Goal: Find specific page/section: Find specific page/section

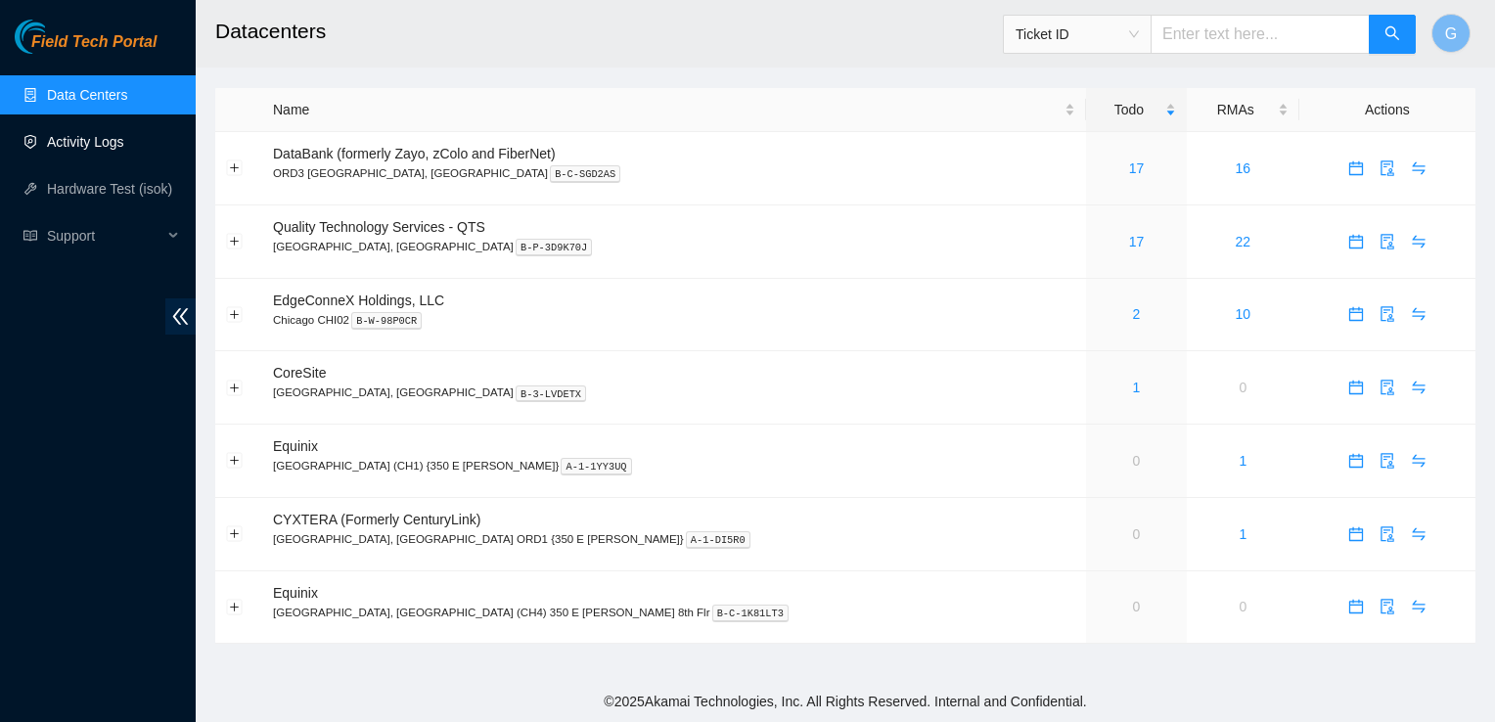
click at [117, 135] on link "Activity Logs" at bounding box center [85, 142] width 77 height 16
click at [56, 149] on link "Activity Logs" at bounding box center [85, 142] width 77 height 16
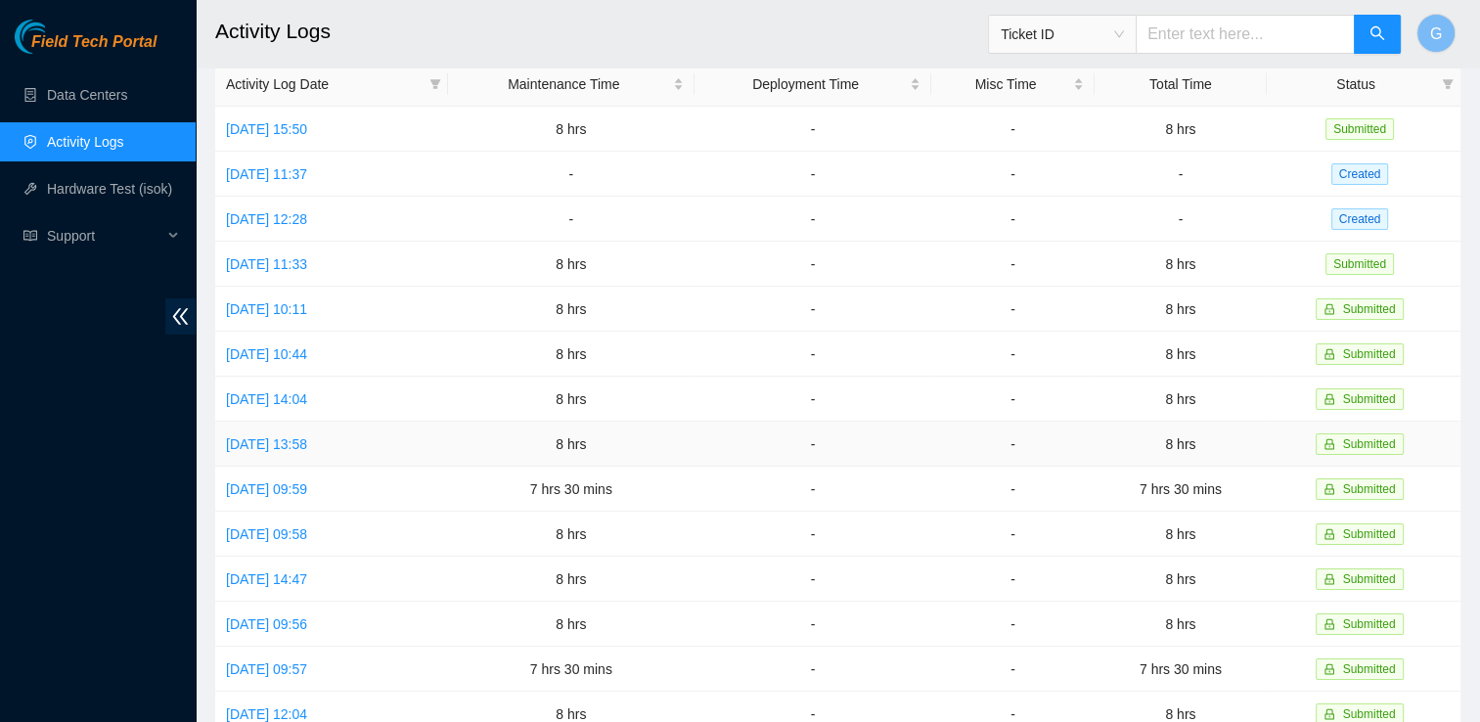
scroll to position [98, 0]
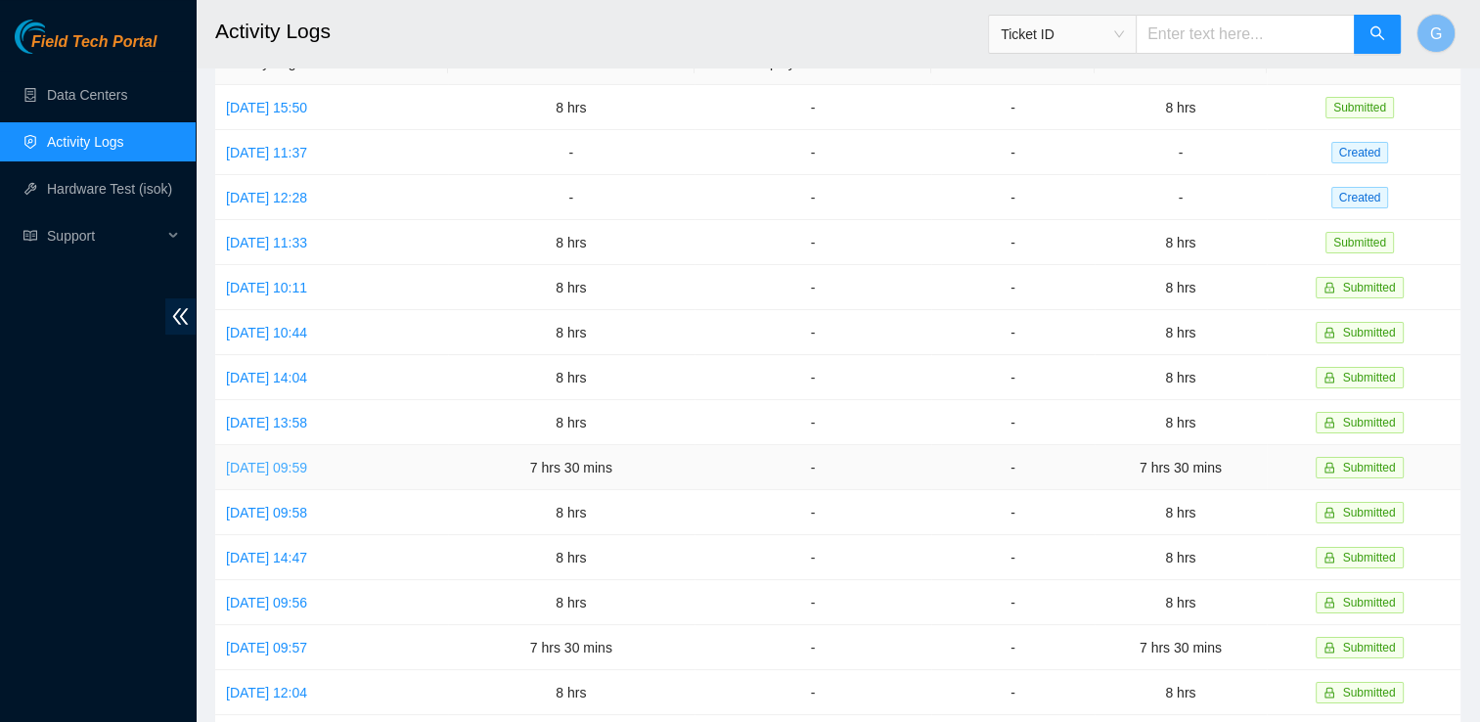
click at [275, 469] on link "Fri, 01 Aug 2025 09:59" at bounding box center [266, 468] width 81 height 16
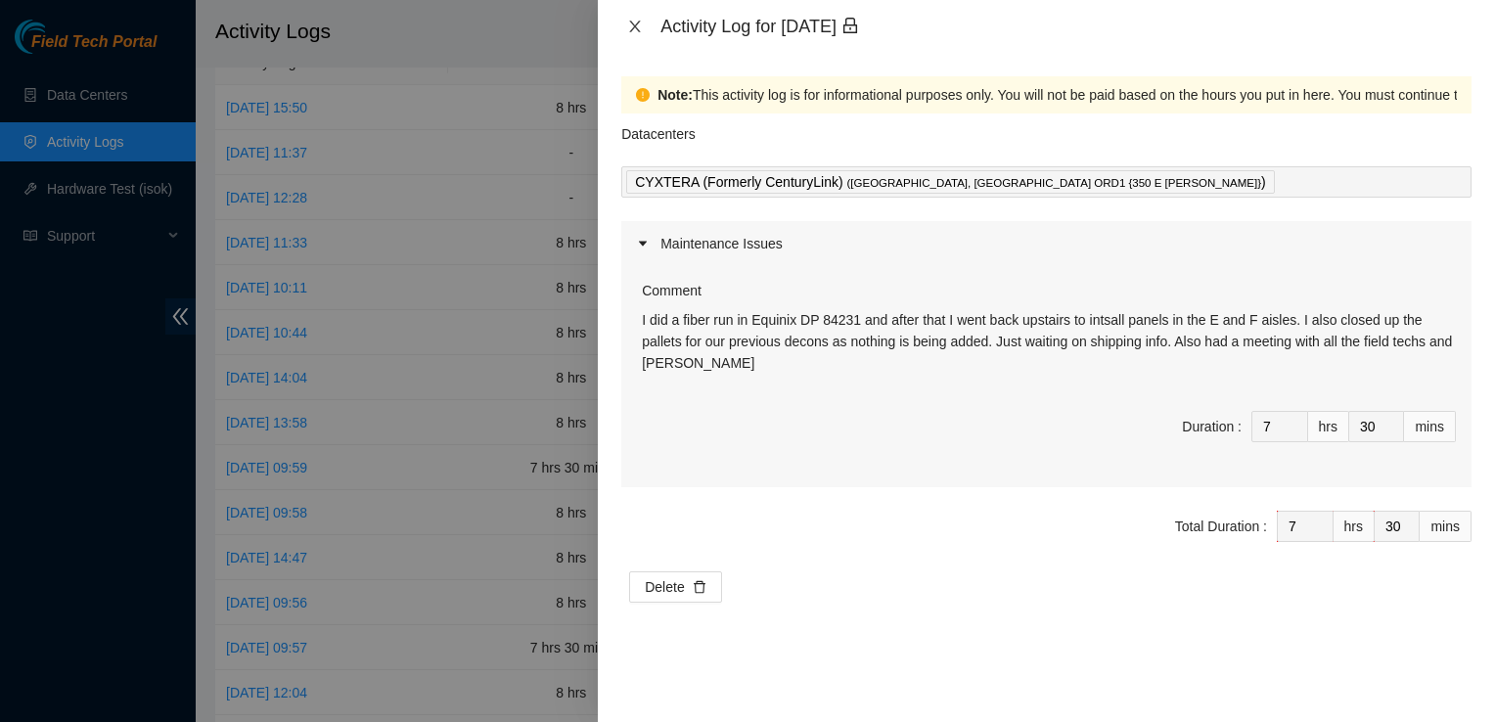
click at [632, 20] on icon "close" at bounding box center [635, 27] width 16 height 16
